Goal: Task Accomplishment & Management: Use online tool/utility

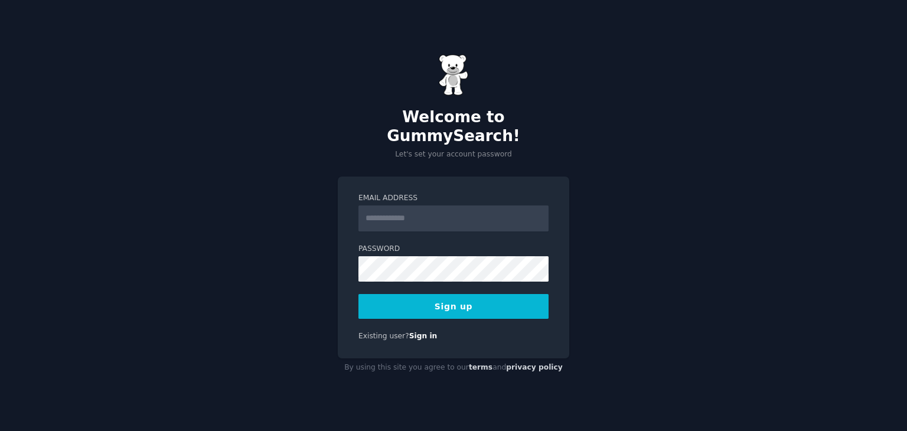
click at [437, 208] on input "Email Address" at bounding box center [453, 218] width 190 height 26
type input "**********"
click at [358, 294] on button "Sign up" at bounding box center [453, 306] width 190 height 25
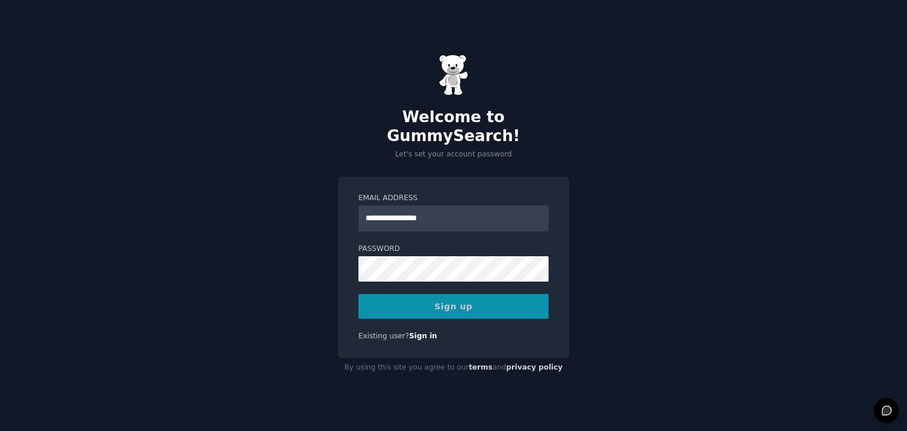
click at [468, 305] on div "Sign up" at bounding box center [453, 306] width 190 height 25
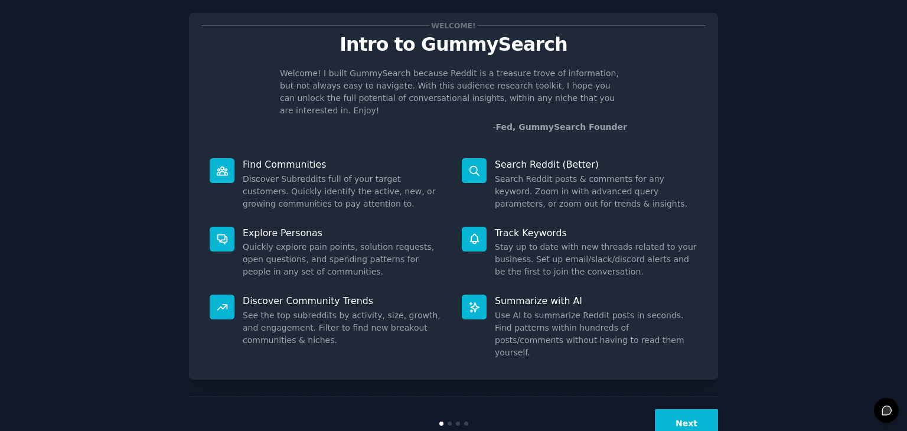
scroll to position [31, 0]
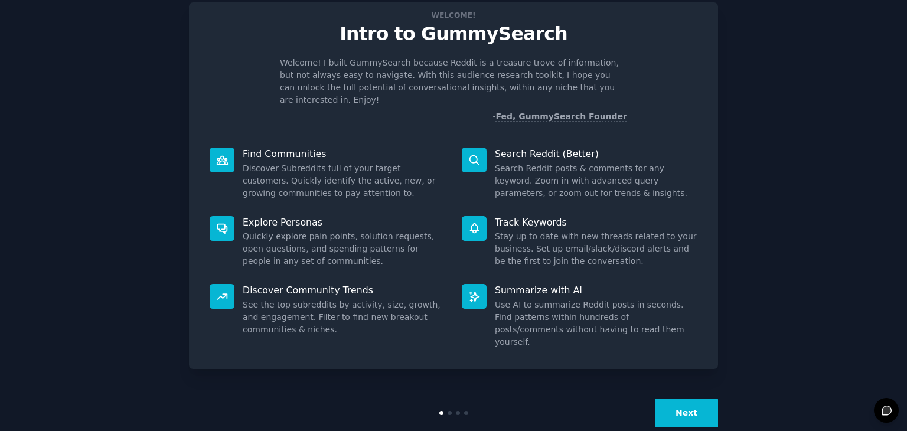
click at [683, 399] on button "Next" at bounding box center [686, 413] width 63 height 29
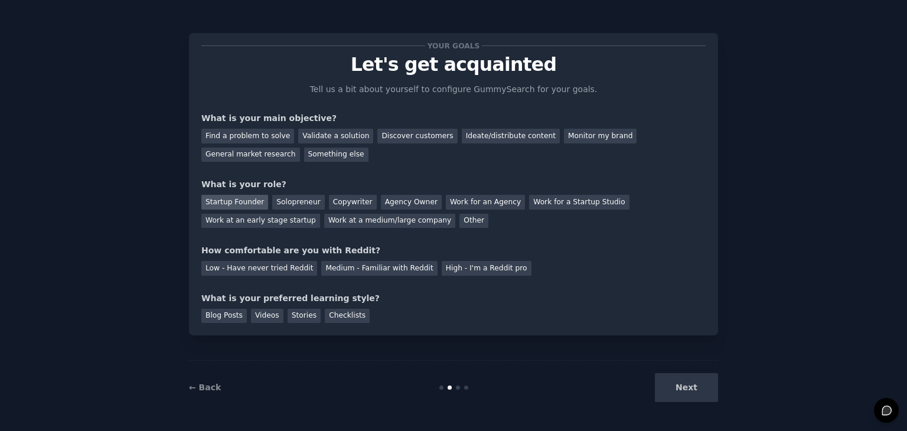
click at [224, 199] on div "Startup Founder" at bounding box center [234, 202] width 67 height 15
click at [416, 138] on div "Discover customers" at bounding box center [417, 136] width 80 height 15
click at [574, 138] on div "Monitor my brand" at bounding box center [600, 136] width 73 height 15
click at [380, 129] on div "Discover customers" at bounding box center [417, 136] width 80 height 15
click at [529, 195] on div "Work for a Startup Studio" at bounding box center [579, 202] width 100 height 15
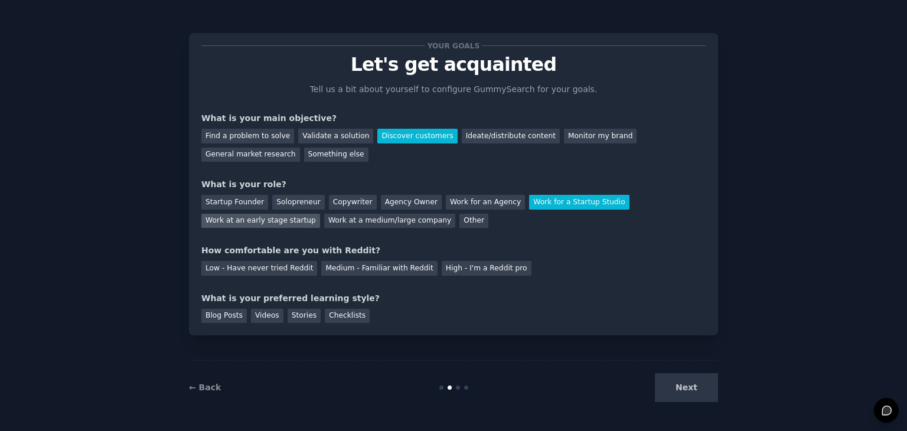
click at [320, 214] on div "Work at an early stage startup" at bounding box center [260, 221] width 119 height 15
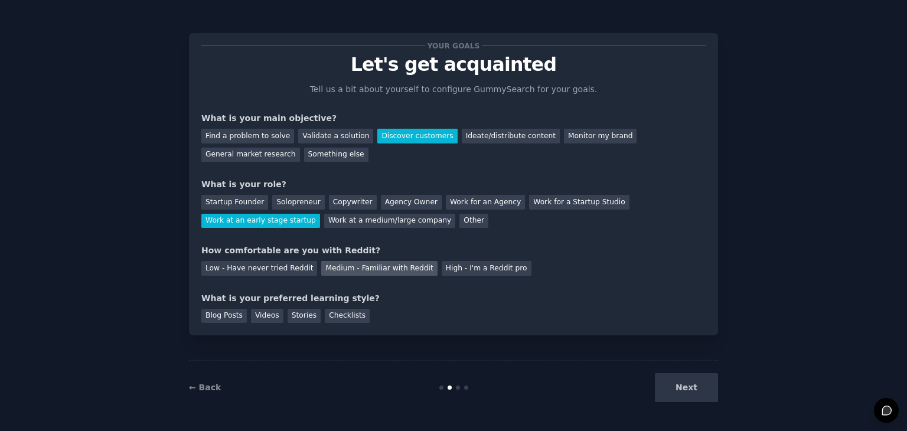
click at [380, 264] on div "Medium - Familiar with Reddit" at bounding box center [379, 268] width 116 height 15
click at [238, 312] on div "Blog Posts" at bounding box center [223, 316] width 45 height 15
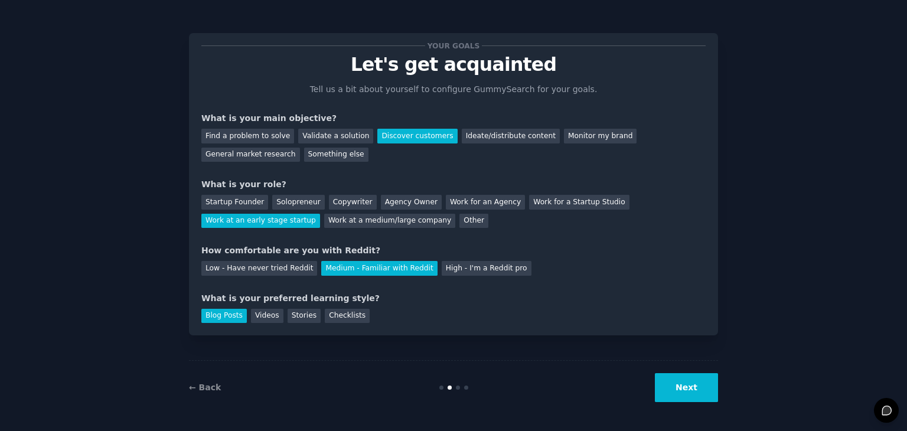
click at [717, 390] on button "Next" at bounding box center [686, 387] width 63 height 29
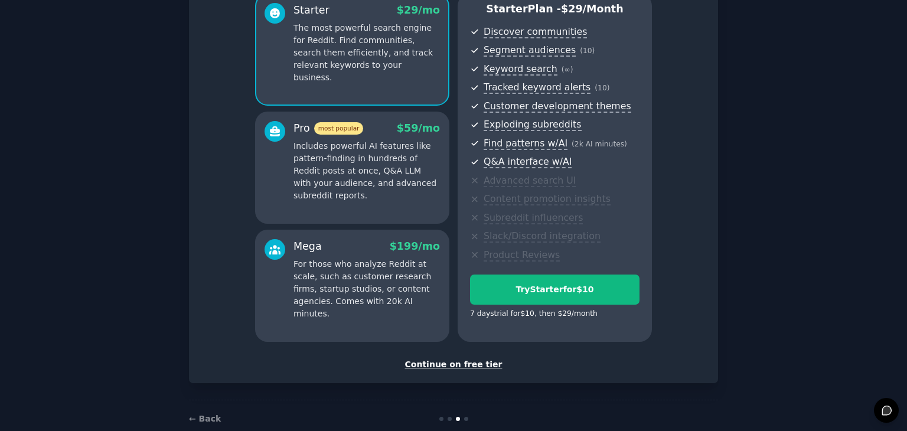
scroll to position [135, 0]
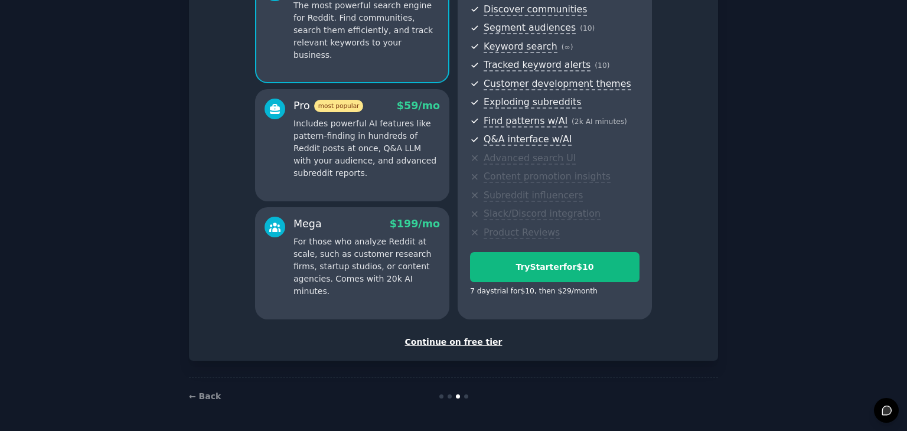
click at [475, 342] on div "Continue on free tier" at bounding box center [453, 342] width 504 height 12
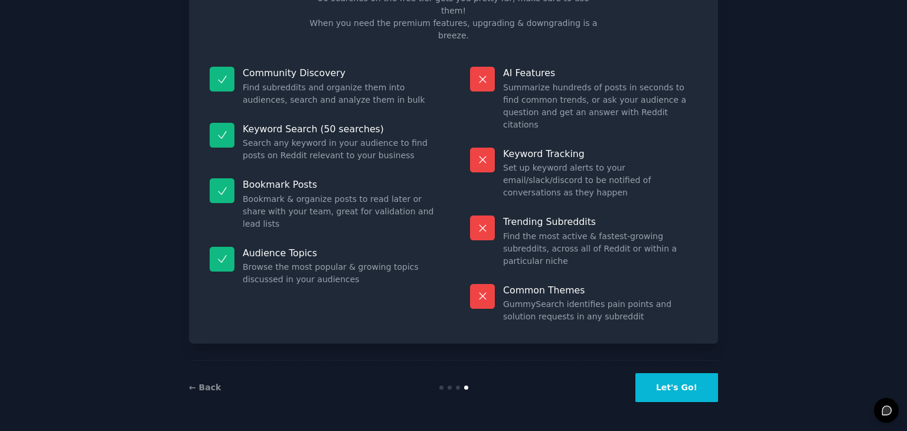
scroll to position [28, 0]
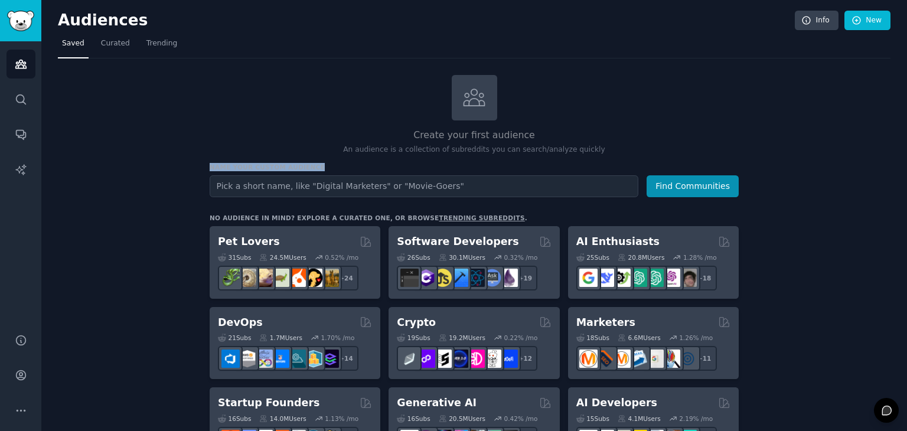
drag, startPoint x: 208, startPoint y: 166, endPoint x: 315, endPoint y: 166, distance: 106.3
click at [315, 166] on h3 "Name your custom audience" at bounding box center [474, 167] width 529 height 8
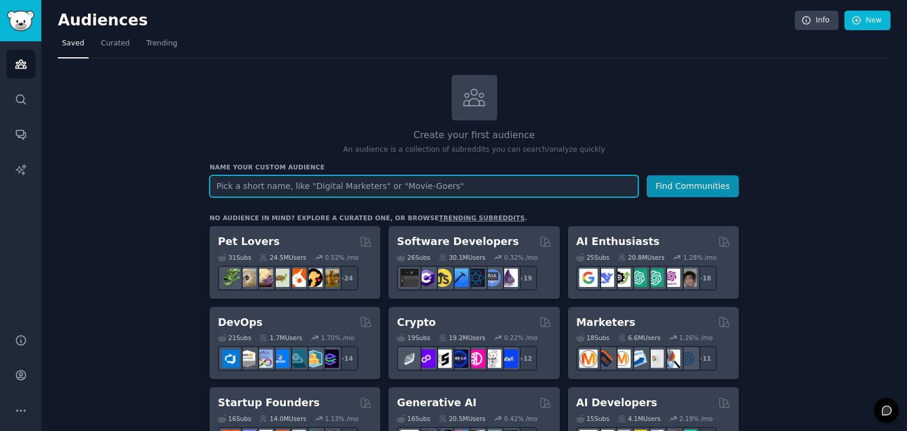
click at [254, 190] on input "text" at bounding box center [424, 186] width 429 height 22
type input "O"
type input ""Opensource intelligence""
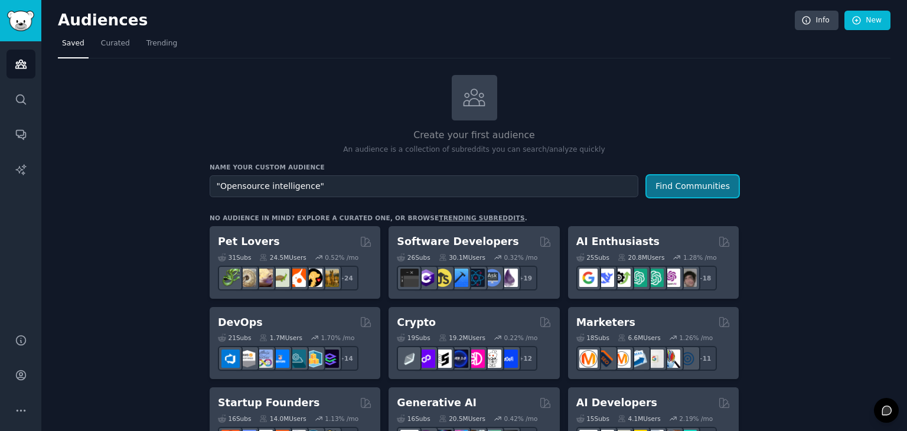
click at [701, 182] on button "Find Communities" at bounding box center [692, 186] width 92 height 22
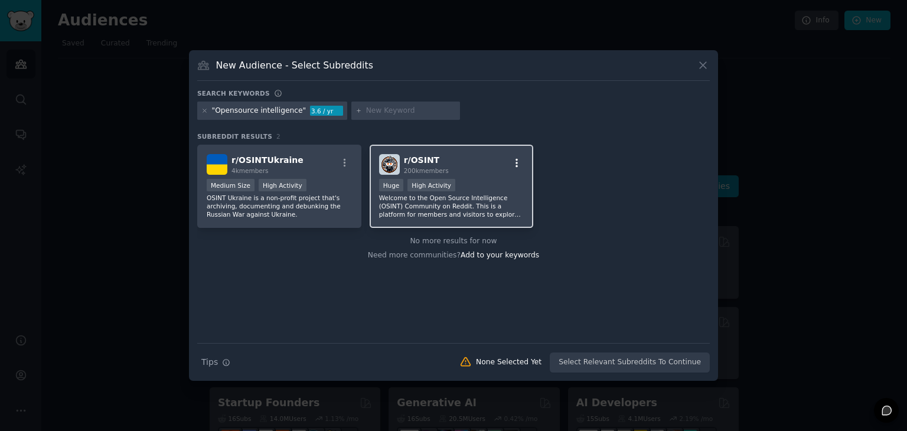
click at [517, 164] on icon "button" at bounding box center [516, 163] width 2 height 8
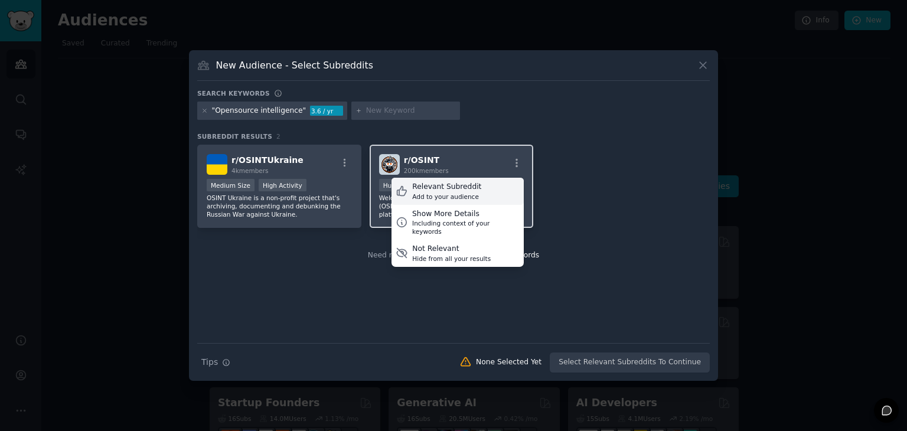
click at [463, 197] on div "Add to your audience" at bounding box center [446, 196] width 69 height 8
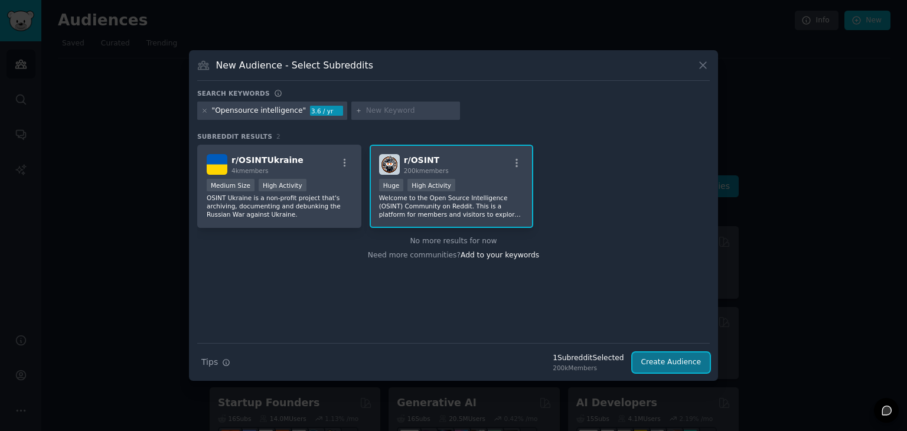
click at [695, 368] on button "Create Audience" at bounding box center [671, 362] width 78 height 20
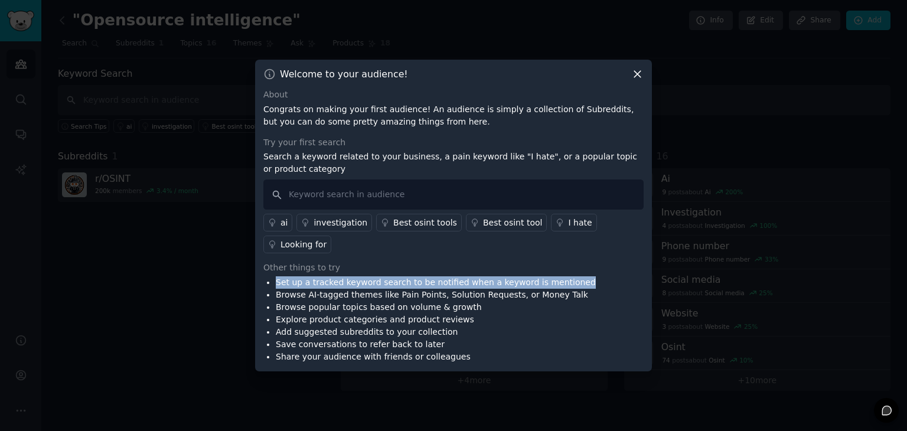
drag, startPoint x: 272, startPoint y: 270, endPoint x: 563, endPoint y: 269, distance: 291.1
click at [563, 276] on div "Set up a tracked keyword search to be notified when a keyword is mentioned Brow…" at bounding box center [453, 319] width 380 height 87
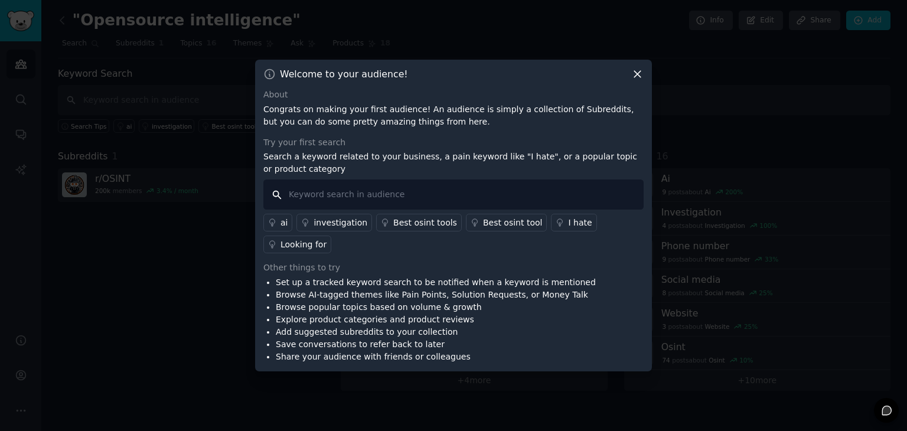
click at [373, 204] on input "text" at bounding box center [453, 194] width 380 height 30
click at [326, 239] on div "Looking for" at bounding box center [303, 245] width 46 height 12
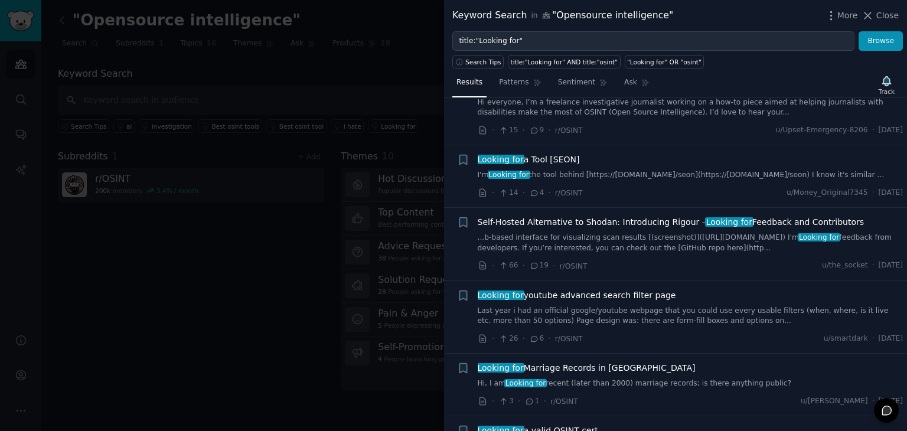
scroll to position [413, 0]
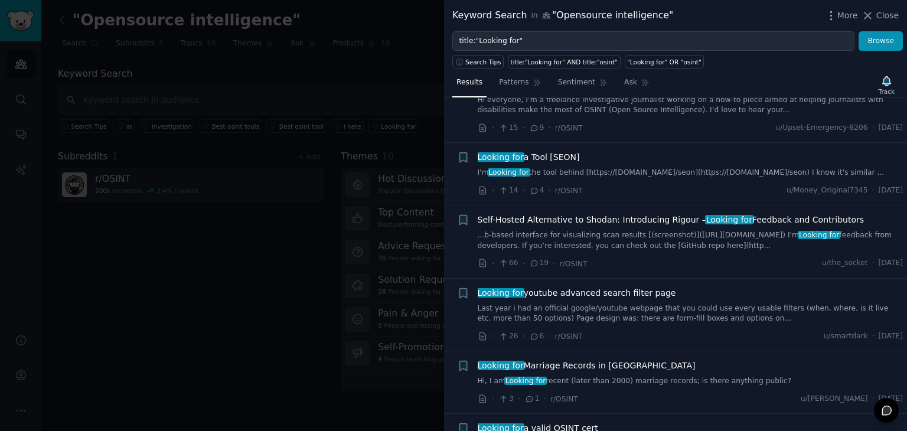
click at [631, 175] on link "I'm Looking for the tool behind [https://spoofwave.com/seon](https://spoofwave.…" at bounding box center [691, 173] width 426 height 11
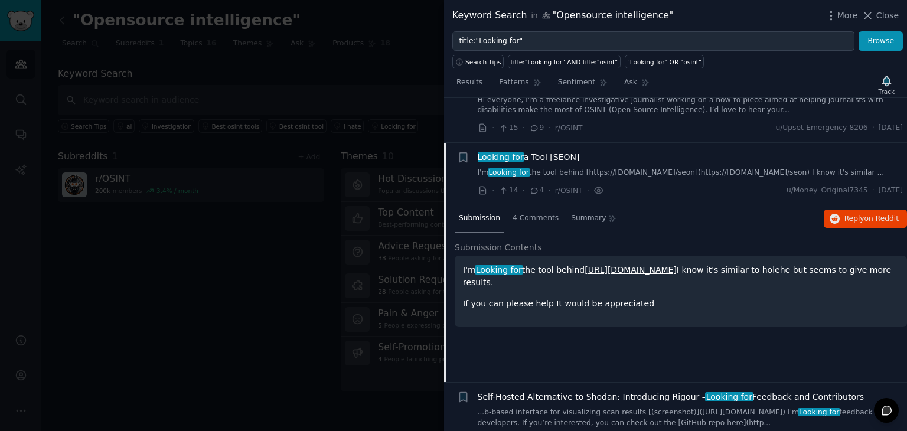
scroll to position [458, 0]
